Goal: Transaction & Acquisition: Purchase product/service

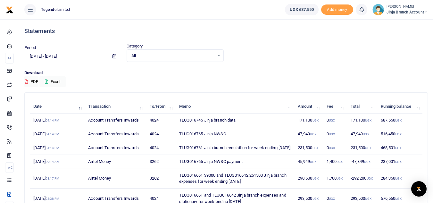
scroll to position [32, 0]
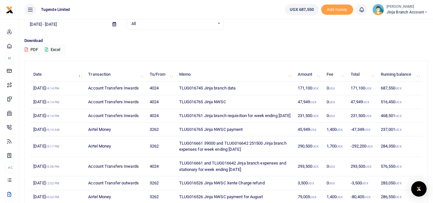
click at [401, 10] on span "Jinja branch account" at bounding box center [407, 12] width 41 height 6
drag, startPoint x: 204, startPoint y: 134, endPoint x: 178, endPoint y: 131, distance: 26.4
click at [178, 131] on td "TLUG016765 Jinja NWSC payment" at bounding box center [234, 130] width 119 height 14
copy td "TLUG016765"
click at [397, 12] on span "Jinja branch account" at bounding box center [407, 12] width 41 height 6
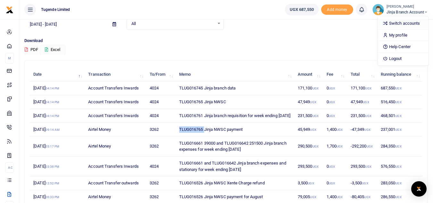
click at [394, 25] on link "Switch accounts" at bounding box center [403, 23] width 51 height 9
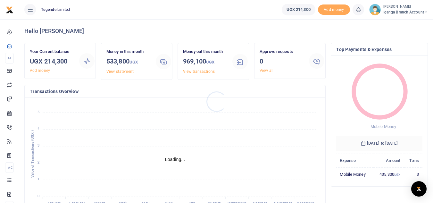
scroll to position [5, 5]
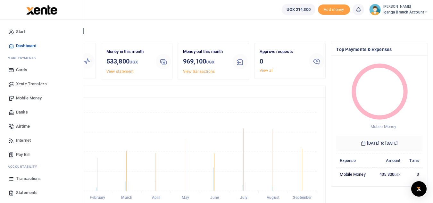
click at [23, 179] on span "Transactions" at bounding box center [28, 178] width 25 height 6
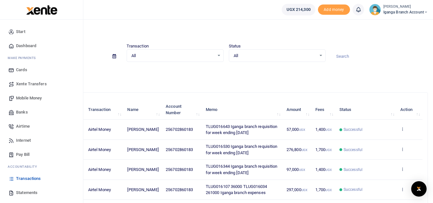
click at [26, 190] on span "Statements" at bounding box center [26, 193] width 21 height 6
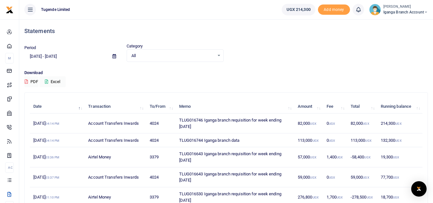
drag, startPoint x: 177, startPoint y: 117, endPoint x: 202, endPoint y: 129, distance: 27.7
click at [202, 129] on td "TLUG016746 Iganga branch requisition for week ending [DATE]" at bounding box center [234, 124] width 119 height 20
copy td "TLUG016746 Iganga branch requisition for week ending [DATE]"
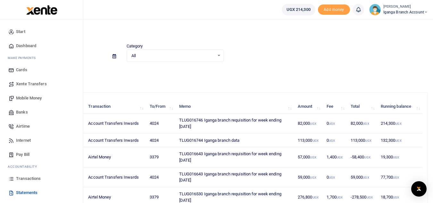
click at [31, 98] on span "Mobile Money" at bounding box center [29, 98] width 26 height 6
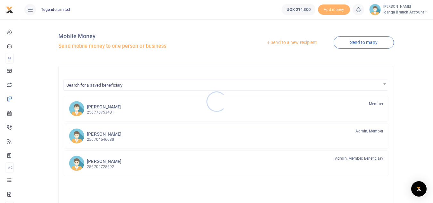
click at [293, 43] on div at bounding box center [216, 101] width 433 height 203
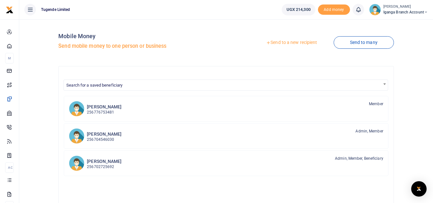
click at [292, 40] on link "Send to a new recipient" at bounding box center [292, 43] width 84 height 12
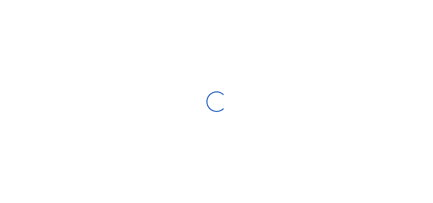
select select "Loading bundles"
select select
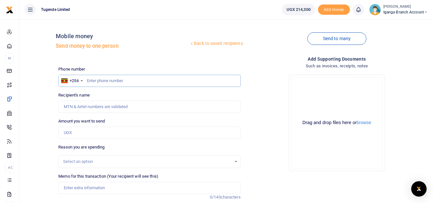
click at [91, 82] on input "text" at bounding box center [149, 81] width 182 height 12
click at [89, 81] on input "0702" at bounding box center [149, 81] width 182 height 12
click at [101, 80] on input "702" at bounding box center [149, 81] width 182 height 12
type input "702860183"
type input "Pius Kisita"
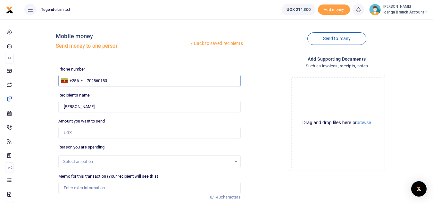
type input "702860183"
click at [87, 133] on input "Amount you want to send" at bounding box center [149, 133] width 182 height 12
type input "79,000"
click at [92, 190] on input "Memo for this transaction (Your recipient will see this)" at bounding box center [149, 188] width 182 height 12
paste input "TLUG016746 Iganga branch requisition for week ending 20 Sept 2025"
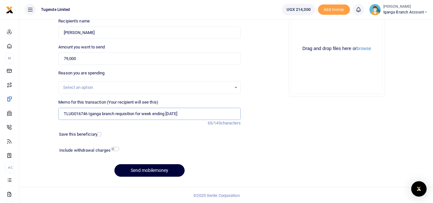
scroll to position [75, 0]
type input "TLUG016746 Iganga branch requisition for week ending 20 Sept 2025"
click at [155, 173] on button "Send mobilemoney" at bounding box center [149, 170] width 70 height 13
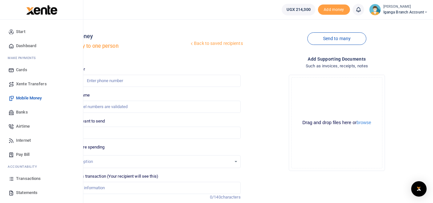
click at [28, 190] on span "Statements" at bounding box center [26, 193] width 21 height 6
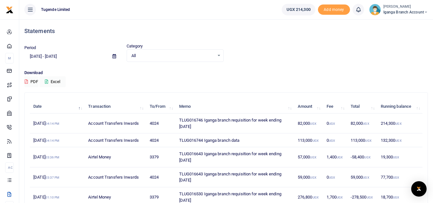
drag, startPoint x: 206, startPoint y: 127, endPoint x: 168, endPoint y: 127, distance: 37.8
click at [168, 127] on tr "[DATE] 04:14 PM Account Transfers Inwards 4024 TLUG016746 Iganga branch requisi…" at bounding box center [226, 124] width 393 height 20
click at [399, 9] on span "Iganga Branch Account" at bounding box center [406, 12] width 45 height 6
click at [395, 24] on link "Switch accounts" at bounding box center [403, 23] width 51 height 9
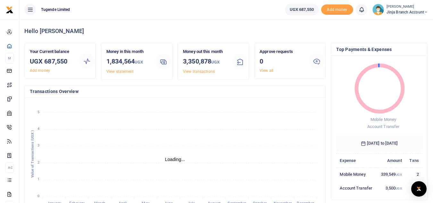
scroll to position [5, 5]
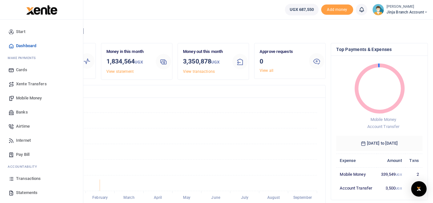
click at [26, 190] on span "Statements" at bounding box center [26, 193] width 21 height 6
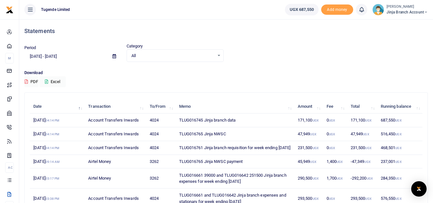
click at [175, 146] on tr "19th Sep 2025 04:14 PM Account Transfers Inwards 4024 TLUG016761 Jinja branch r…" at bounding box center [226, 148] width 393 height 14
drag, startPoint x: 203, startPoint y: 155, endPoint x: 168, endPoint y: 154, distance: 35.0
click at [168, 154] on tr "19th Sep 2025 04:14 PM Account Transfers Inwards 4024 TLUG016761 Jinja branch r…" at bounding box center [226, 148] width 393 height 14
copy tr "TLUG016761 Jinja branch requisition for week ending 20 Sept 2025"
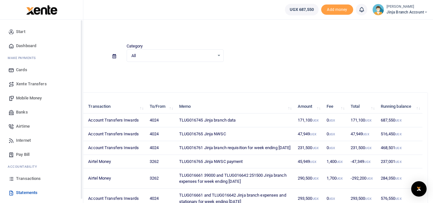
click at [24, 100] on span "Mobile Money" at bounding box center [29, 98] width 26 height 6
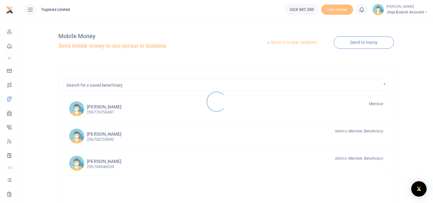
click at [296, 43] on div at bounding box center [216, 101] width 433 height 203
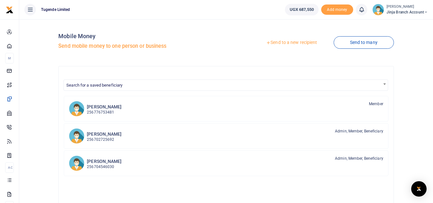
click at [292, 41] on link "Send to a new recipient" at bounding box center [292, 43] width 84 height 12
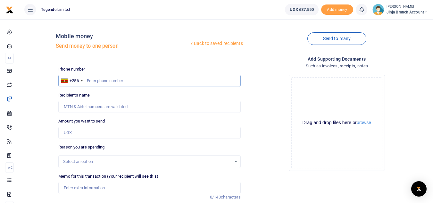
click at [98, 79] on input "text" at bounding box center [149, 81] width 182 height 12
type input "703691451"
type input "[PERSON_NAME]"
type input "703691451"
click at [91, 132] on input "Amount you want to send" at bounding box center [149, 133] width 182 height 12
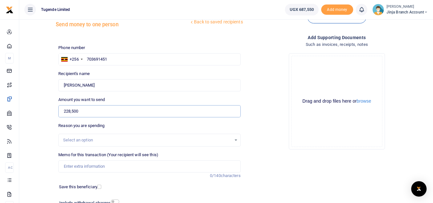
scroll to position [32, 0]
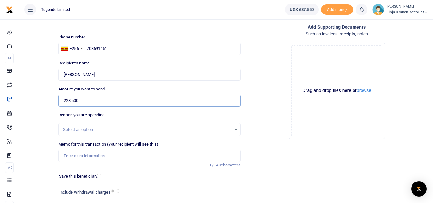
type input "228,500"
click at [89, 158] on input "Memo for this transaction (Your recipient will see this)" at bounding box center [149, 156] width 182 height 12
paste input "TLUG016761 Jinja branch requisition for week ending 20 Sept 2025"
click at [72, 156] on input "TLUG016761 Jinja branch requisition for week ending 20 Sept 2025" at bounding box center [149, 156] width 182 height 12
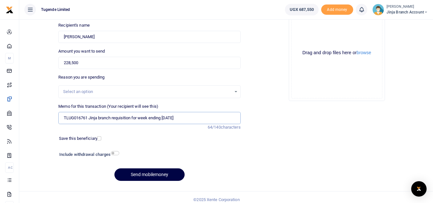
scroll to position [75, 0]
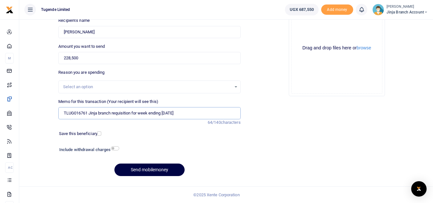
type input "TLUG016761 Jinja branch requisition for week ending 20 Sept 2025"
click at [113, 148] on input "checkbox" at bounding box center [115, 148] width 8 height 4
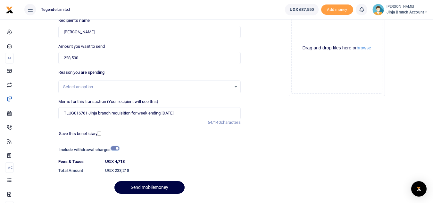
click at [113, 148] on input "checkbox" at bounding box center [115, 148] width 8 height 4
checkbox input "false"
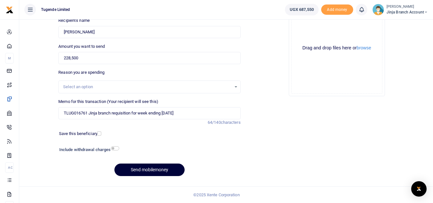
click at [142, 170] on button "Send mobilemoney" at bounding box center [149, 170] width 70 height 13
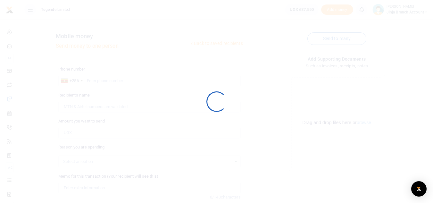
scroll to position [75, 0]
